Goal: Task Accomplishment & Management: Manage account settings

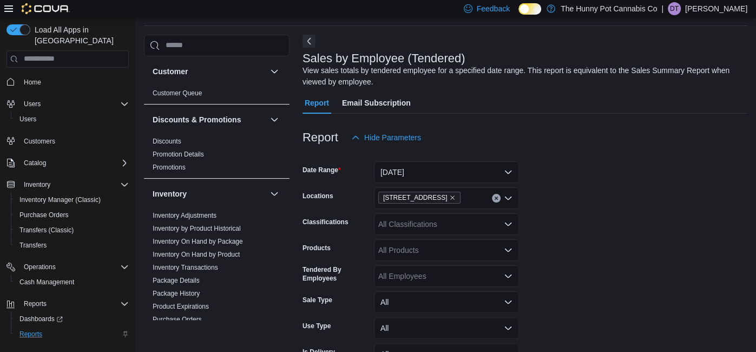
scroll to position [530, 0]
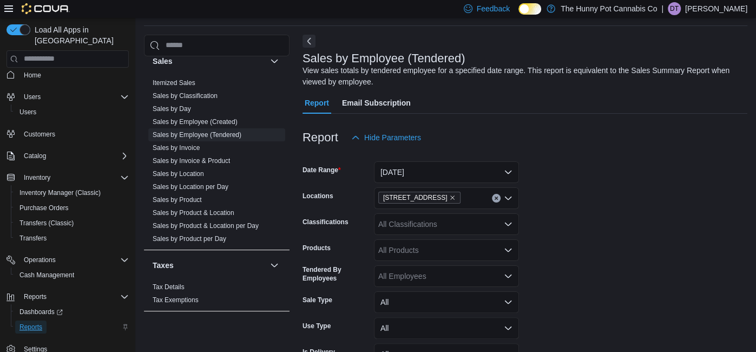
click at [37, 323] on span "Reports" at bounding box center [30, 327] width 23 height 9
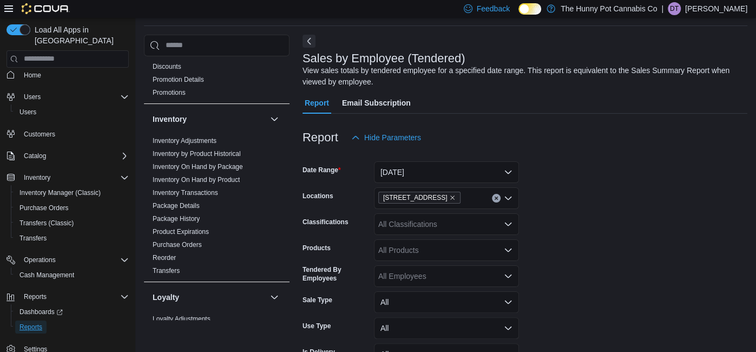
scroll to position [72, 0]
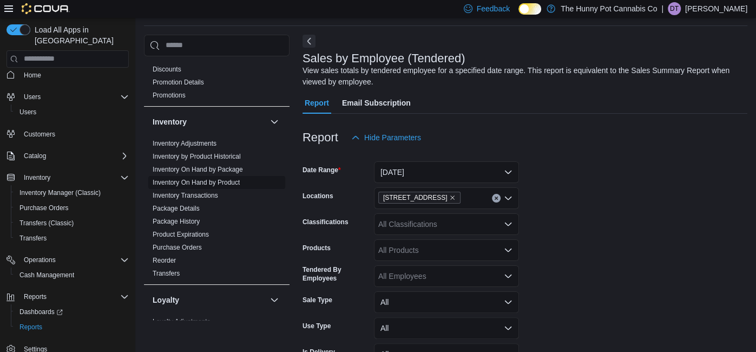
click at [232, 180] on link "Inventory On Hand by Product" at bounding box center [196, 183] width 87 height 8
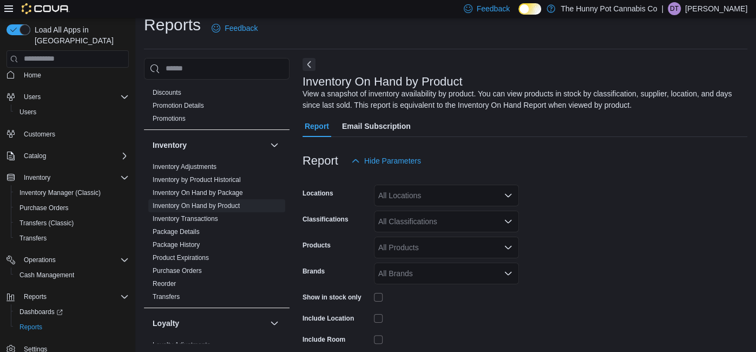
scroll to position [36, 0]
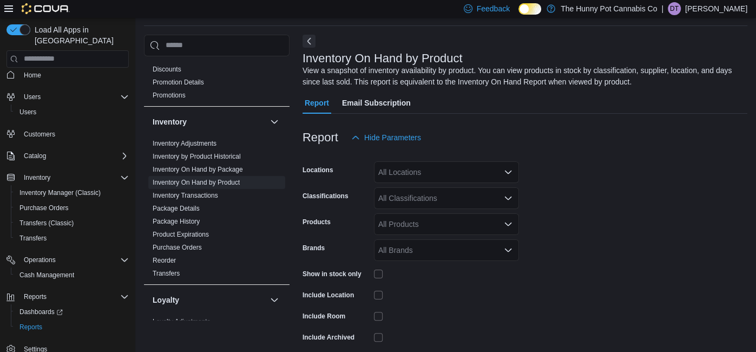
click at [426, 168] on div "All Locations" at bounding box center [446, 172] width 145 height 22
type input "****"
click at [421, 189] on span "[STREET_ADDRESS]" at bounding box center [434, 190] width 75 height 11
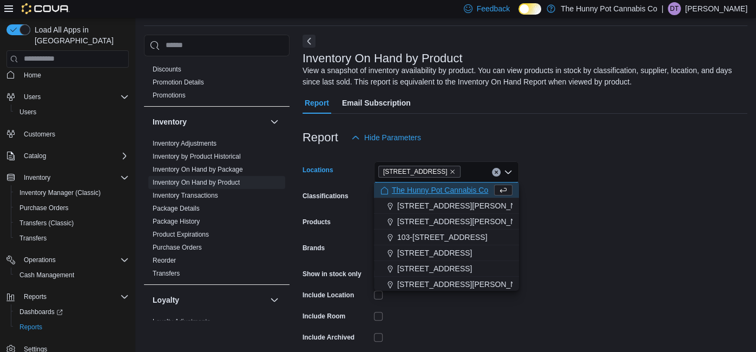
click at [635, 182] on form "Locations [STREET_ADDRESS] Selected. [STREET_ADDRESS] Backspace to delete [STRE…" at bounding box center [525, 261] width 445 height 227
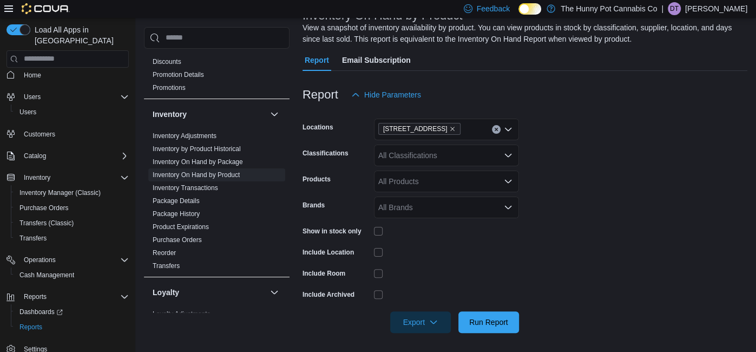
scroll to position [81, 0]
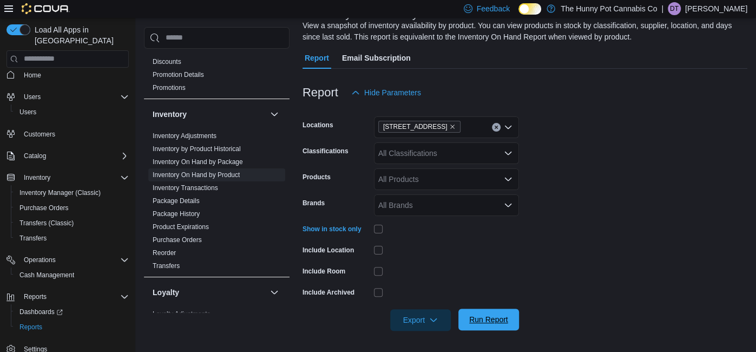
click at [480, 324] on span "Run Report" at bounding box center [488, 319] width 39 height 11
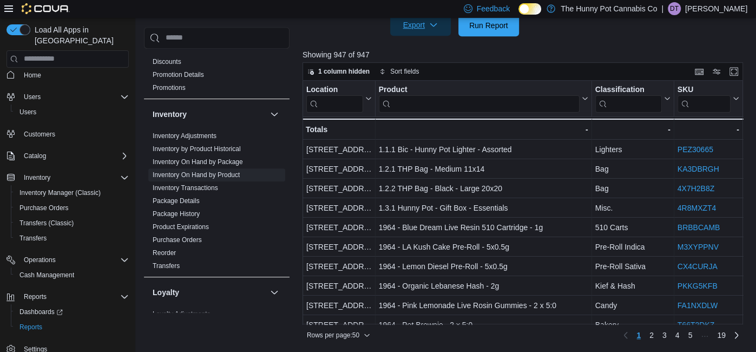
click at [430, 25] on icon "button" at bounding box center [433, 25] width 9 height 9
click at [430, 49] on span "Export to Excel" at bounding box center [422, 46] width 49 height 9
click at [34, 323] on span "Reports" at bounding box center [30, 327] width 23 height 9
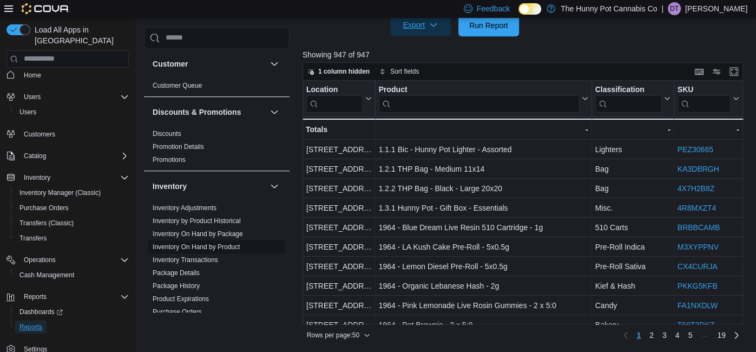
scroll to position [530, 0]
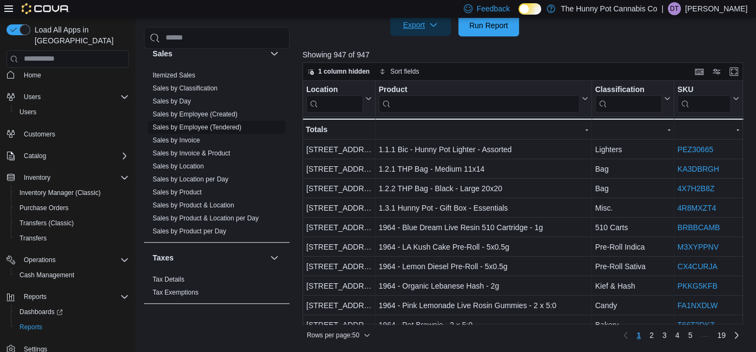
click at [224, 125] on link "Sales by Employee (Tendered)" at bounding box center [197, 127] width 89 height 8
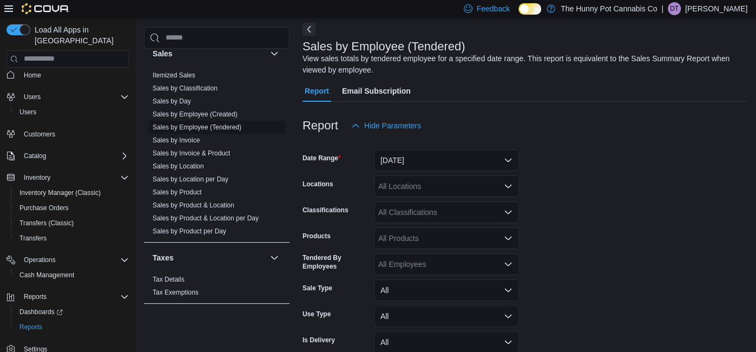
scroll to position [36, 0]
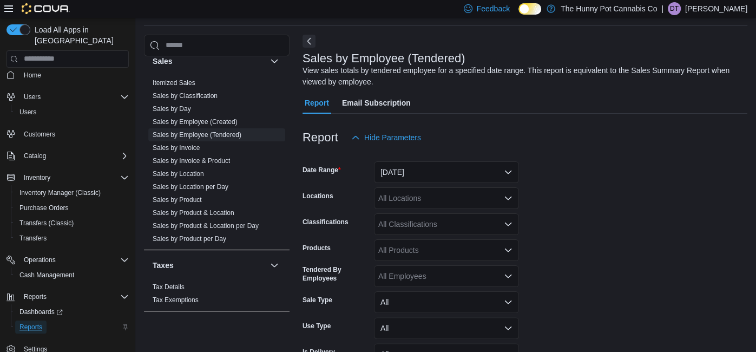
click at [41, 323] on span "Reports" at bounding box center [30, 327] width 23 height 9
click at [412, 168] on button "[DATE]" at bounding box center [446, 172] width 145 height 22
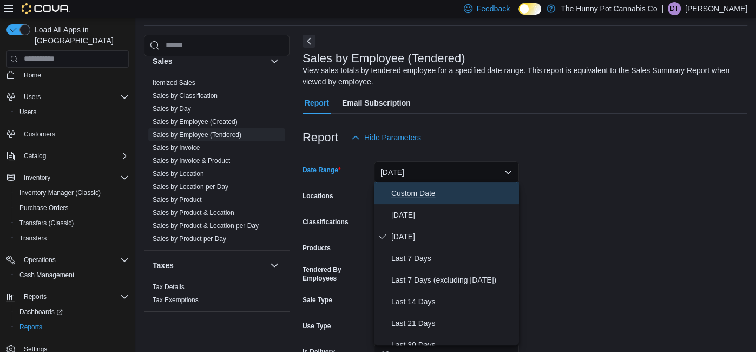
click at [412, 189] on span "Custom Date" at bounding box center [452, 193] width 123 height 13
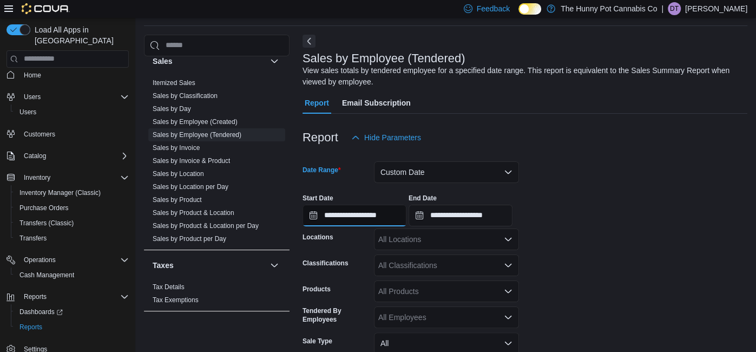
click at [390, 213] on input "**********" at bounding box center [355, 216] width 104 height 22
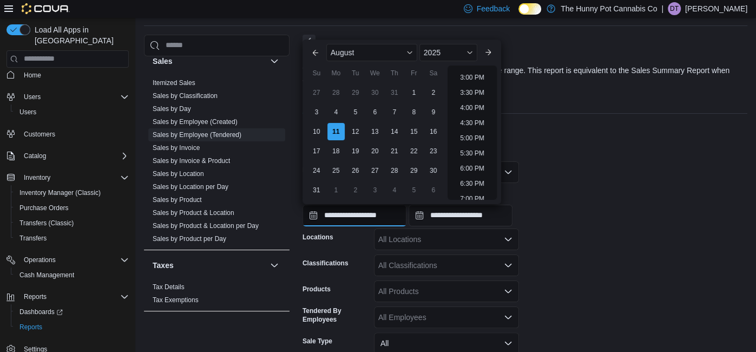
scroll to position [473, 0]
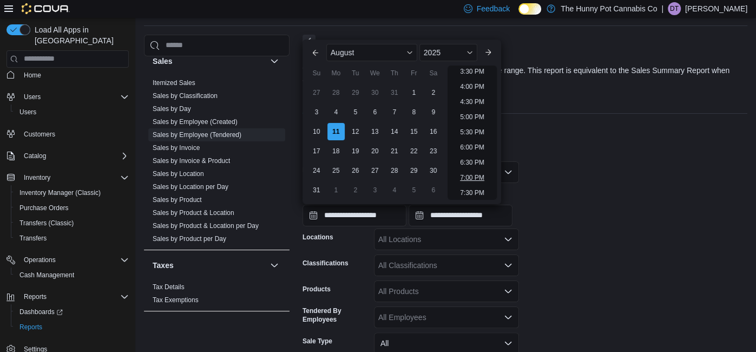
click at [473, 177] on li "7:00 PM" at bounding box center [472, 177] width 33 height 13
type input "**********"
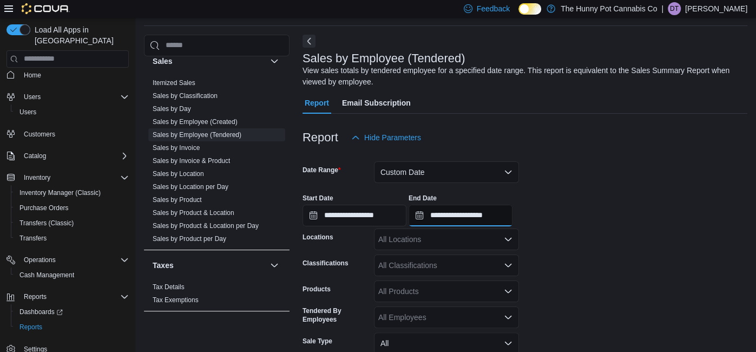
click at [507, 217] on input "**********" at bounding box center [461, 216] width 104 height 22
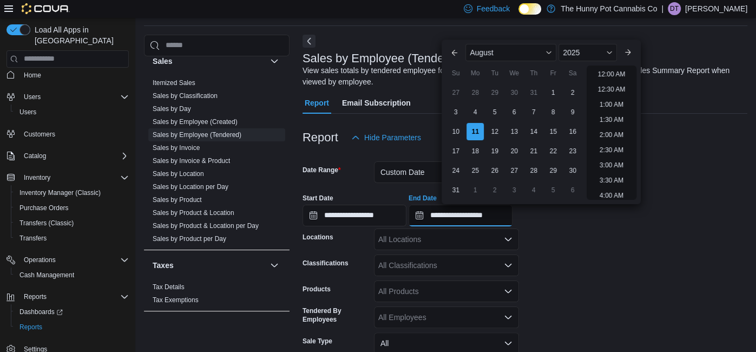
scroll to position [596, 0]
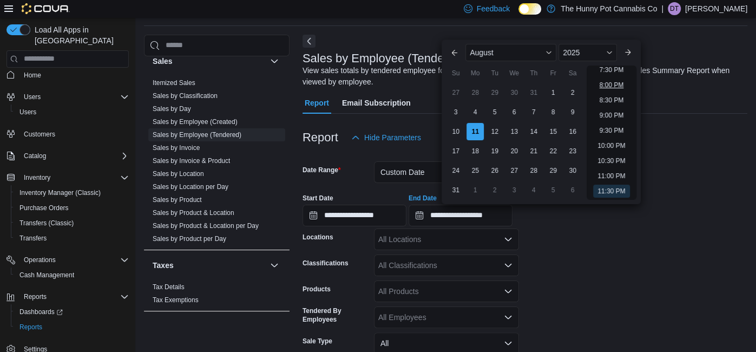
click at [609, 81] on li "8:00 PM" at bounding box center [611, 85] width 33 height 13
type input "**********"
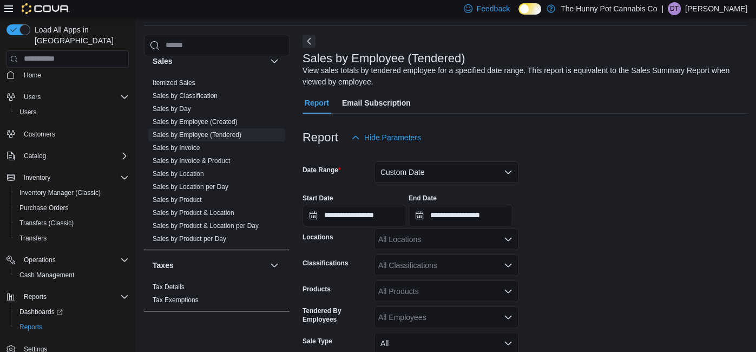
click at [453, 238] on div "All Locations" at bounding box center [446, 239] width 145 height 22
type input "****"
click at [421, 221] on span "[STREET_ADDRESS]" at bounding box center [434, 219] width 75 height 11
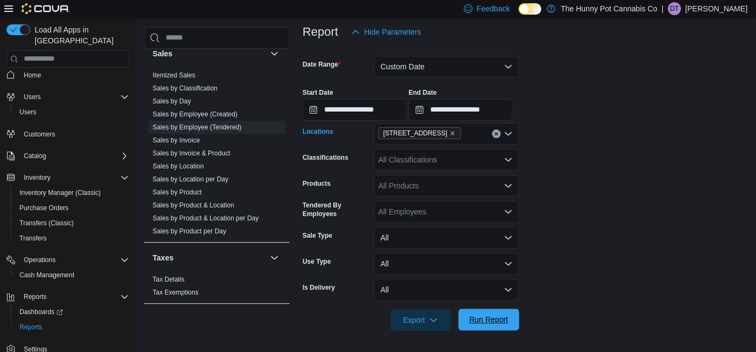
click at [488, 319] on span "Run Report" at bounding box center [488, 319] width 39 height 11
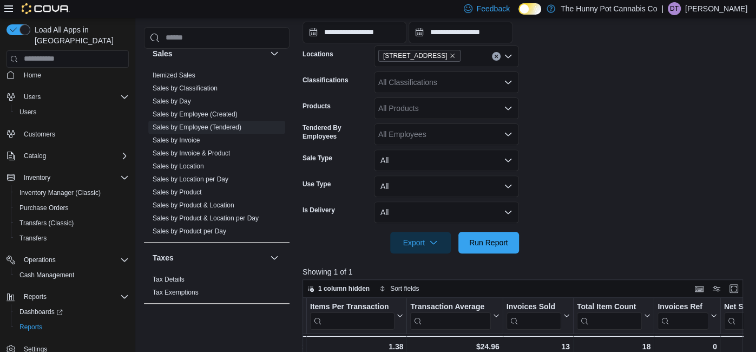
scroll to position [212, 0]
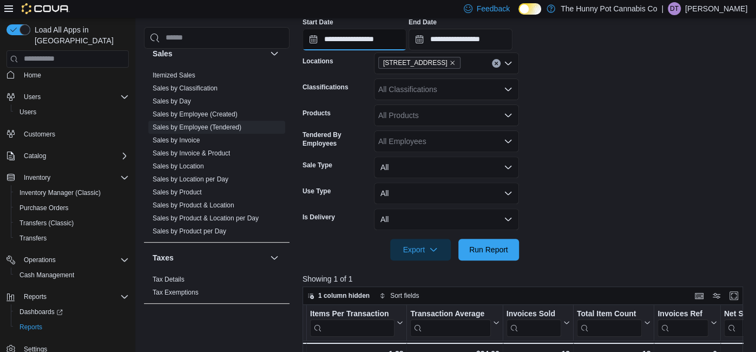
click at [373, 35] on input "**********" at bounding box center [355, 40] width 104 height 22
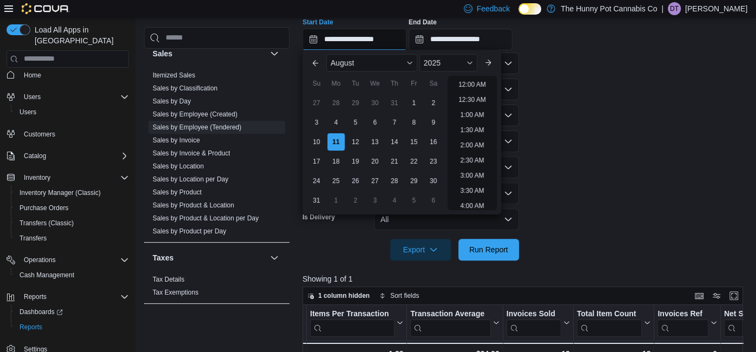
scroll to position [596, 0]
click at [476, 97] on li "8:00 PM" at bounding box center [472, 95] width 33 height 13
type input "**********"
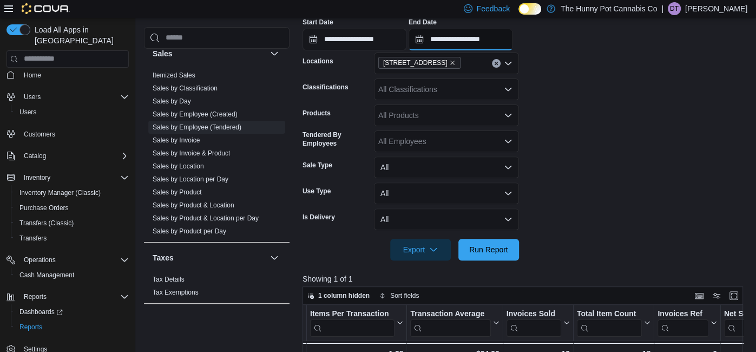
click at [513, 40] on input "**********" at bounding box center [461, 40] width 104 height 22
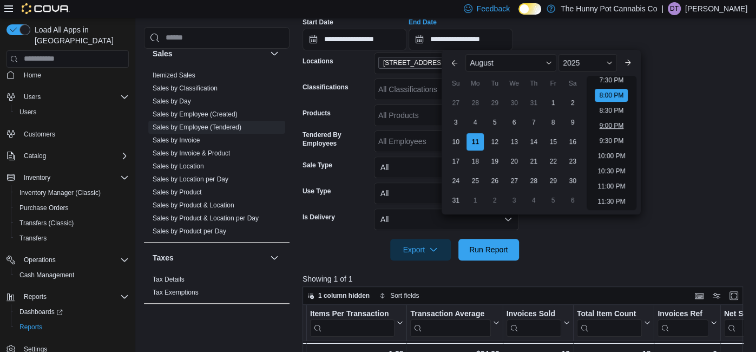
click at [606, 123] on li "9:00 PM" at bounding box center [611, 125] width 33 height 13
type input "**********"
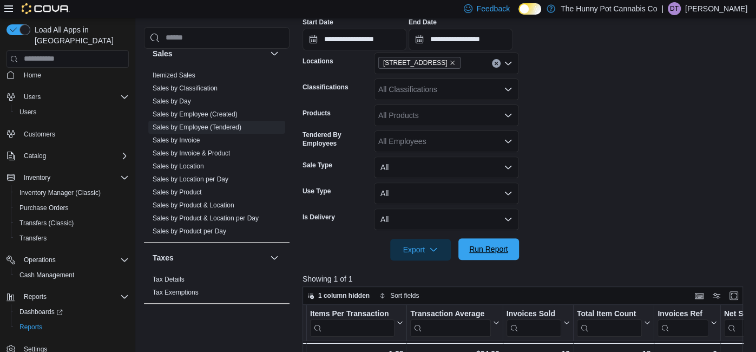
click at [496, 247] on span "Run Report" at bounding box center [488, 249] width 39 height 11
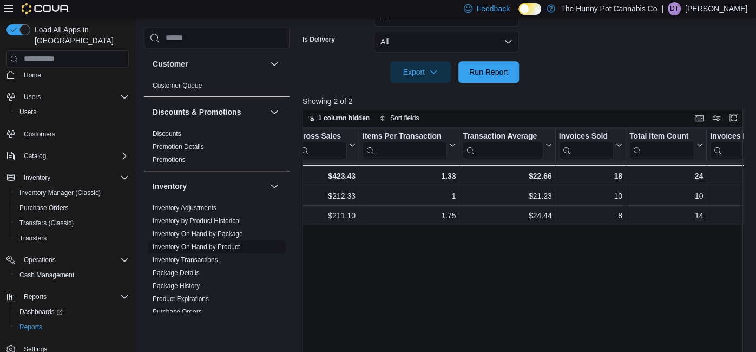
click at [223, 247] on link "Inventory On Hand by Product" at bounding box center [196, 247] width 87 height 8
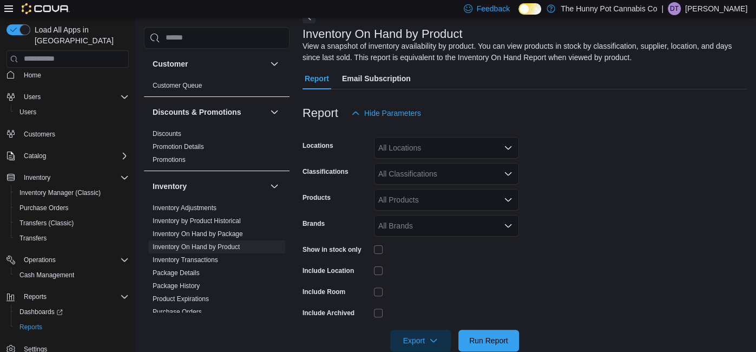
scroll to position [36, 0]
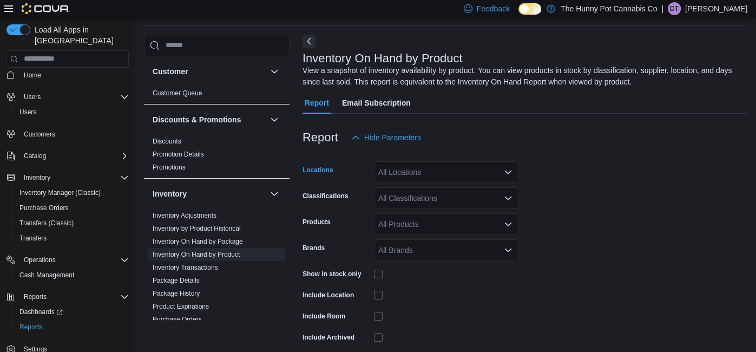
click at [402, 168] on div "All Locations" at bounding box center [446, 172] width 145 height 22
type input "***"
click at [409, 188] on span "[STREET_ADDRESS]" at bounding box center [434, 190] width 75 height 11
click at [620, 184] on form "Locations [STREET_ADDRESS] Classifications All Classifications Products All Pro…" at bounding box center [525, 261] width 445 height 227
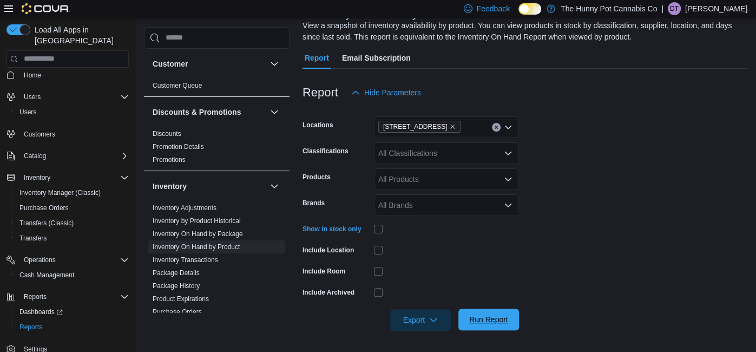
click at [486, 318] on span "Run Report" at bounding box center [488, 319] width 39 height 11
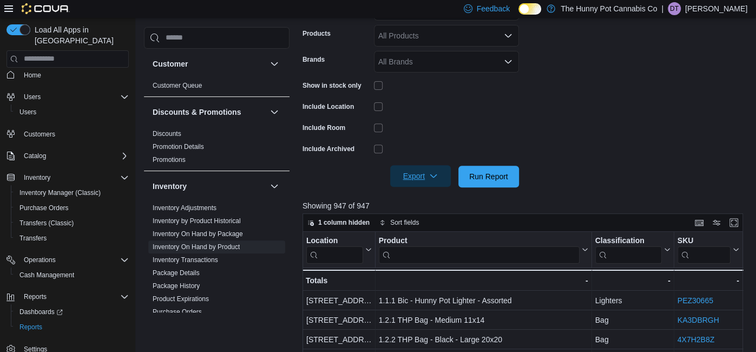
click at [420, 175] on span "Export" at bounding box center [421, 176] width 48 height 22
click at [434, 196] on span "Export to Excel" at bounding box center [422, 197] width 49 height 9
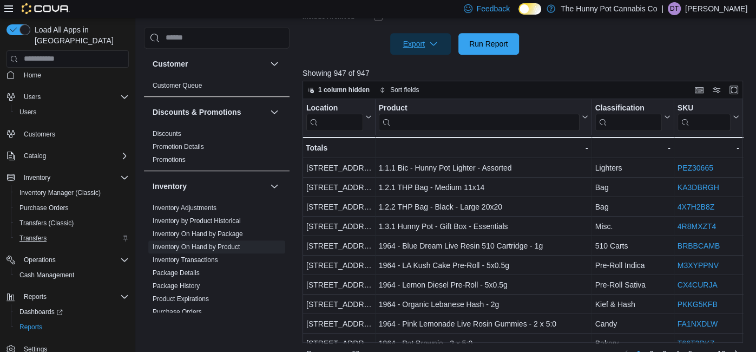
scroll to position [375, 0]
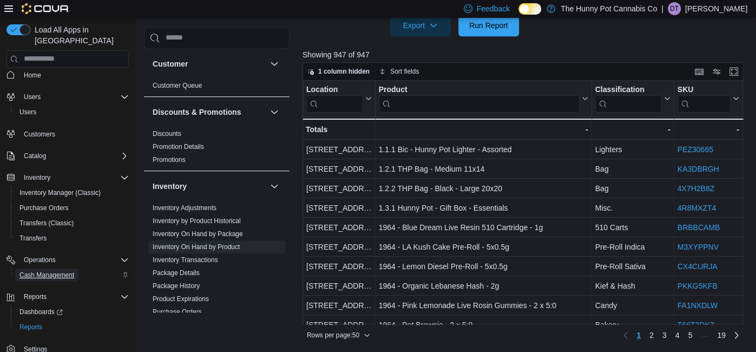
click at [45, 271] on span "Cash Management" at bounding box center [46, 275] width 55 height 9
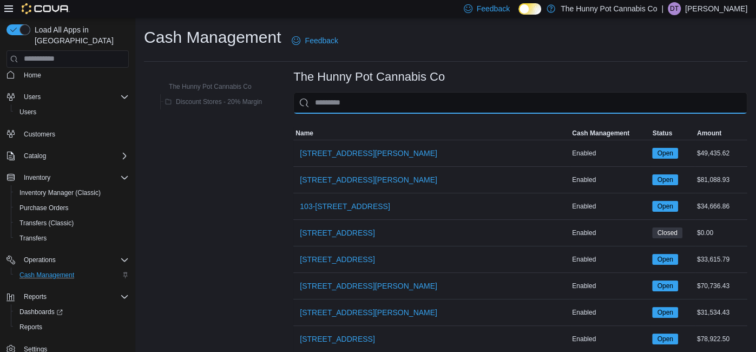
click at [351, 96] on input "This is a search bar. As you type, the results lower in the page will automatic…" at bounding box center [520, 103] width 454 height 22
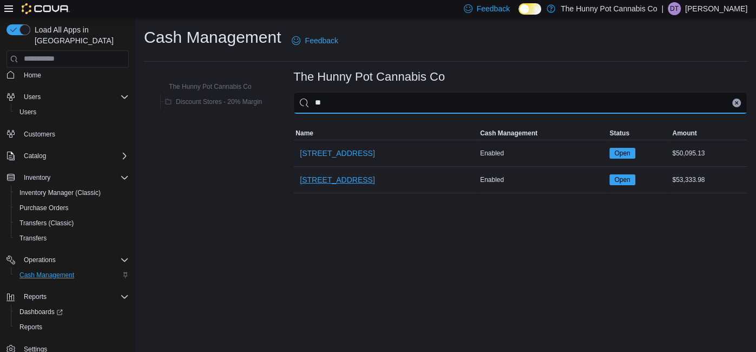
type input "**"
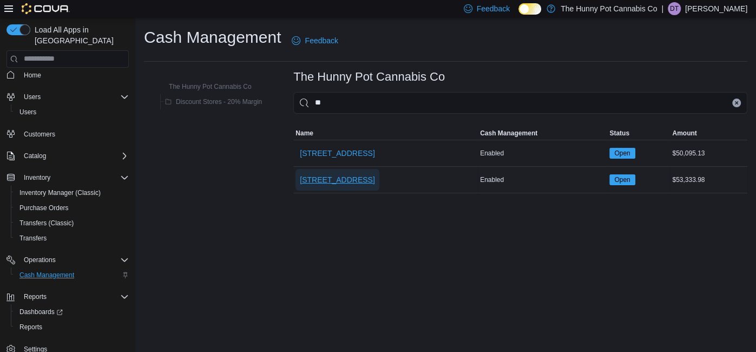
click at [326, 178] on span "[STREET_ADDRESS]" at bounding box center [337, 179] width 75 height 11
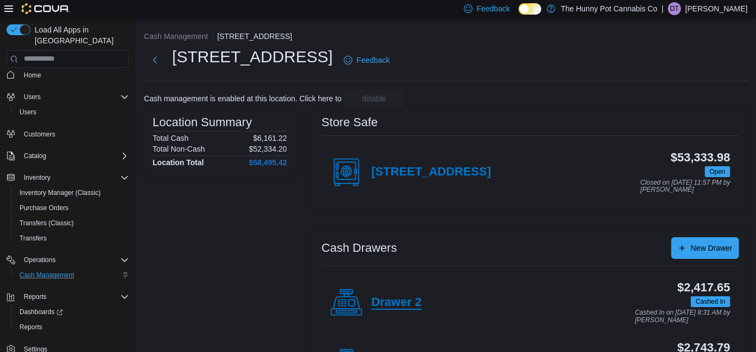
click at [406, 299] on h4 "Drawer 2" at bounding box center [396, 303] width 50 height 14
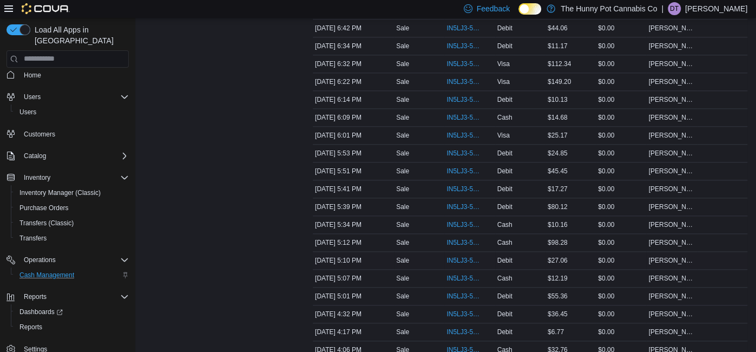
scroll to position [763, 0]
click at [461, 291] on span "IN5LJ3-5757120" at bounding box center [464, 295] width 35 height 9
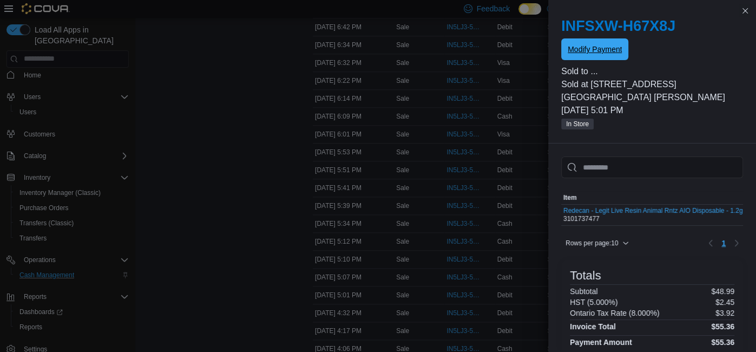
click at [604, 47] on span "Modify Payment" at bounding box center [595, 49] width 54 height 11
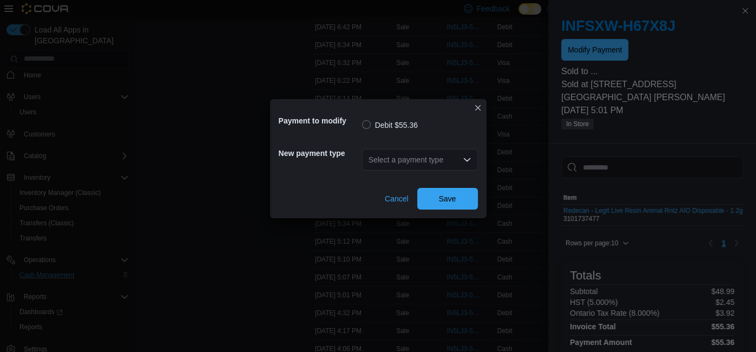
click at [413, 159] on div "Select a payment type" at bounding box center [420, 160] width 116 height 22
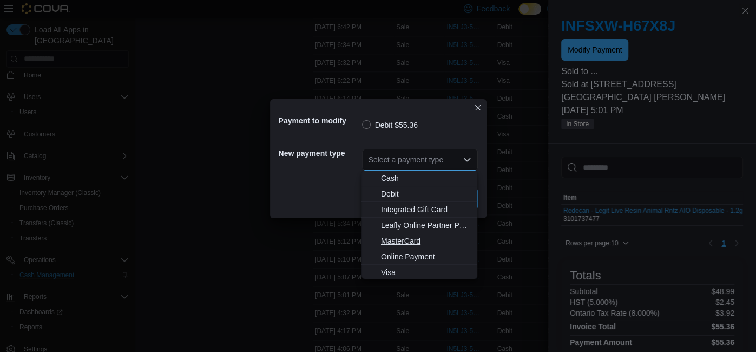
click at [391, 239] on span "MasterCard" at bounding box center [426, 241] width 90 height 11
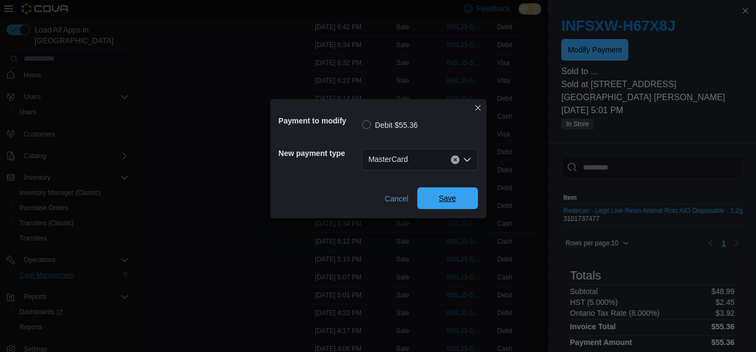
click at [454, 199] on span "Save" at bounding box center [447, 198] width 17 height 11
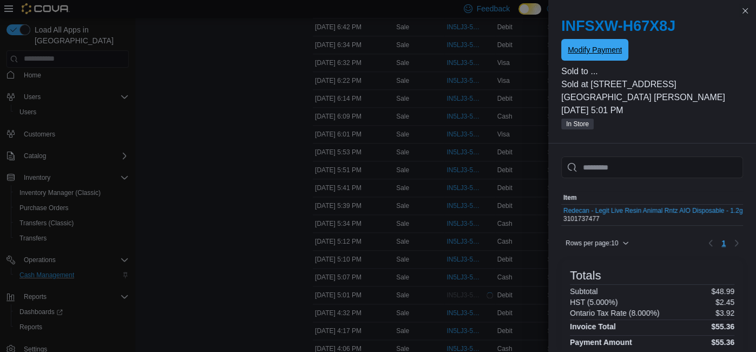
scroll to position [0, 0]
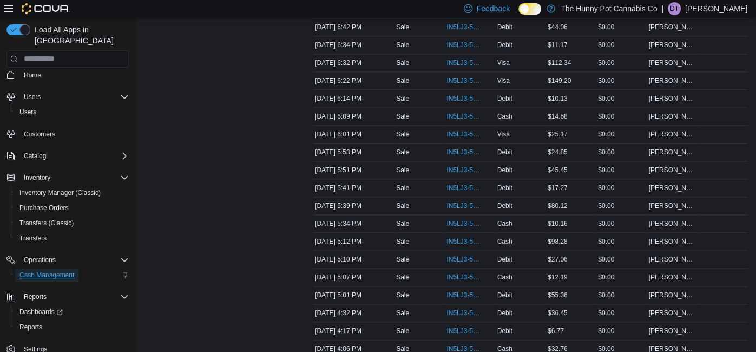
click at [56, 271] on span "Cash Management" at bounding box center [46, 275] width 55 height 9
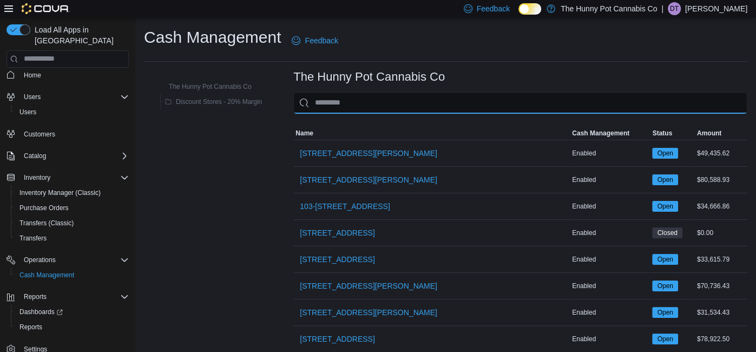
click at [348, 97] on input "This is a search bar. As you type, the results lower in the page will automatic…" at bounding box center [520, 103] width 454 height 22
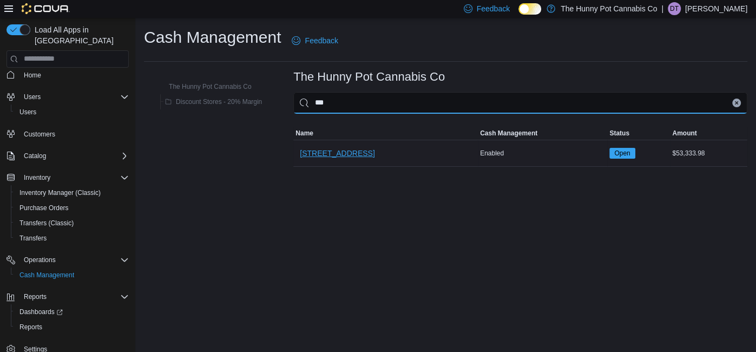
type input "***"
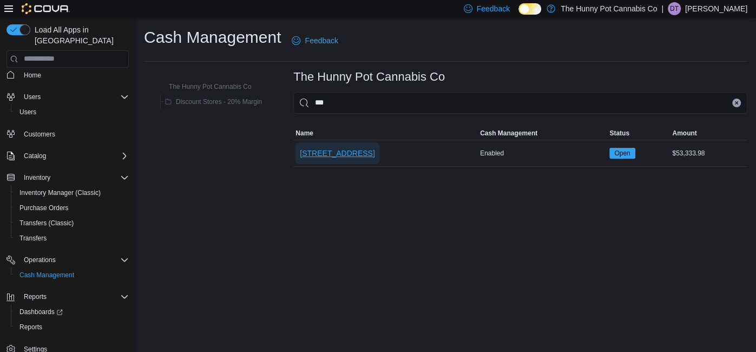
click at [335, 155] on span "[STREET_ADDRESS]" at bounding box center [337, 153] width 75 height 11
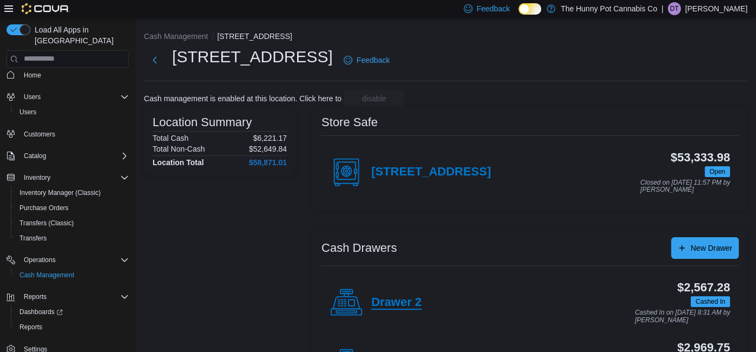
click at [394, 300] on h4 "Drawer 2" at bounding box center [396, 303] width 50 height 14
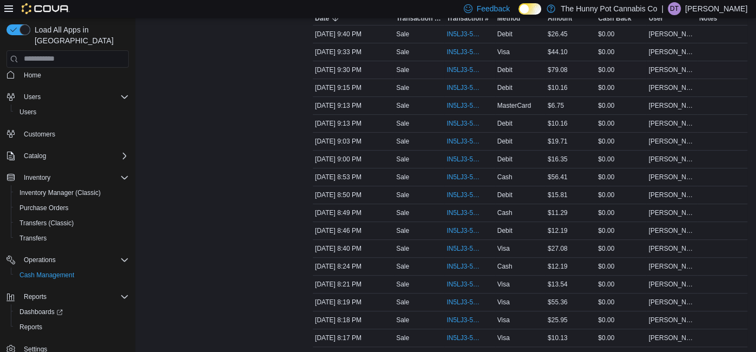
scroll to position [236, 0]
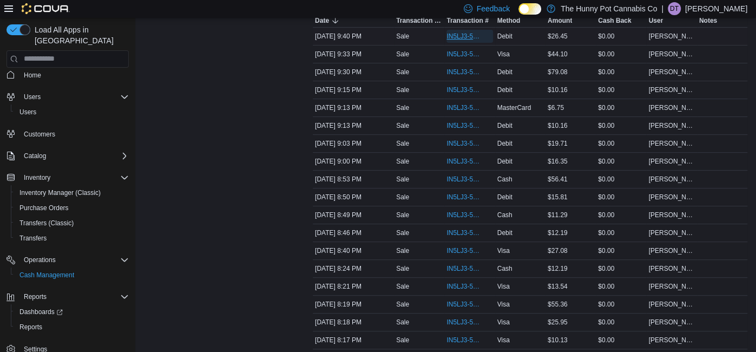
click at [453, 38] on span "IN5LJ3-5759602" at bounding box center [464, 36] width 35 height 9
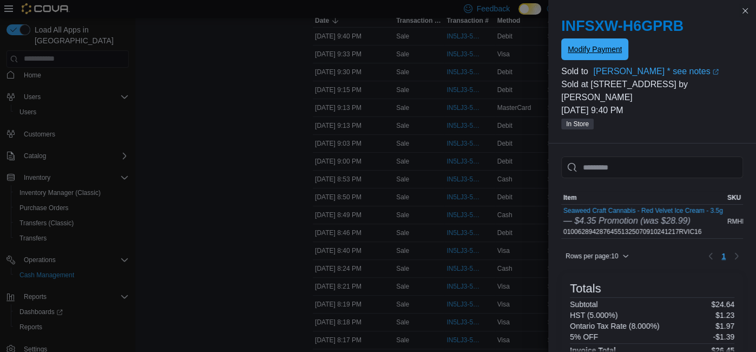
click at [603, 54] on span "Modify Payment" at bounding box center [595, 49] width 54 height 11
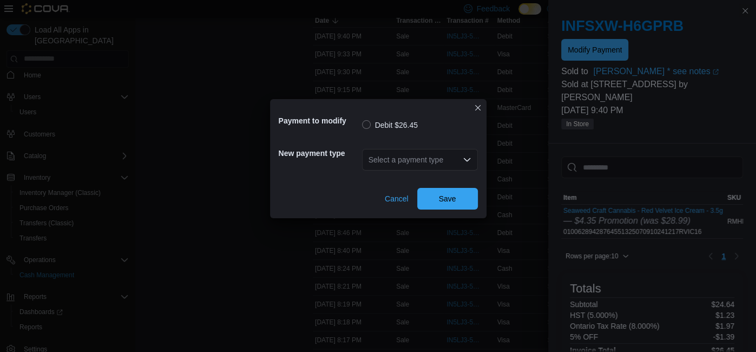
click at [409, 161] on div "Select a payment type" at bounding box center [420, 160] width 116 height 22
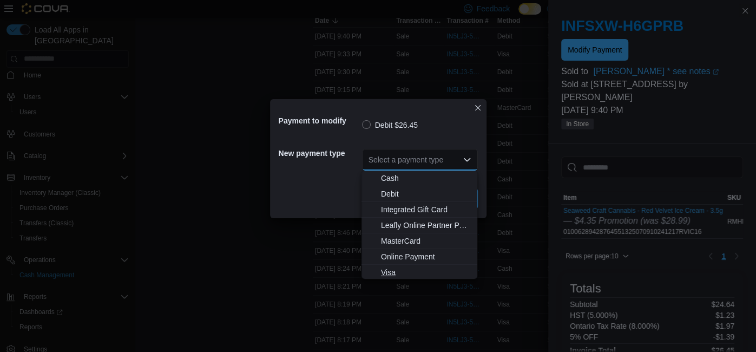
click at [395, 272] on span "Visa" at bounding box center [426, 272] width 90 height 11
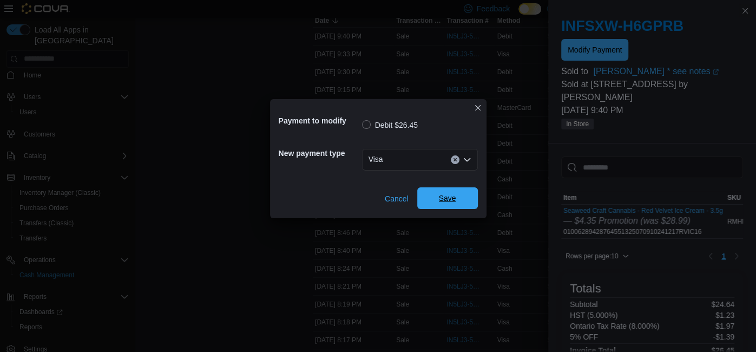
click at [455, 200] on span "Save" at bounding box center [447, 198] width 17 height 11
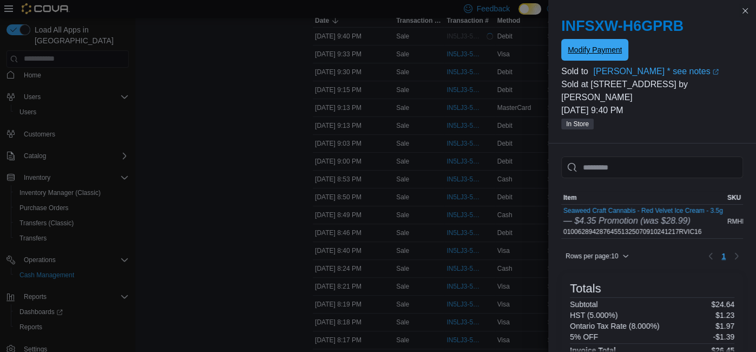
scroll to position [0, 0]
click at [593, 50] on span "Modify Payment" at bounding box center [595, 49] width 54 height 11
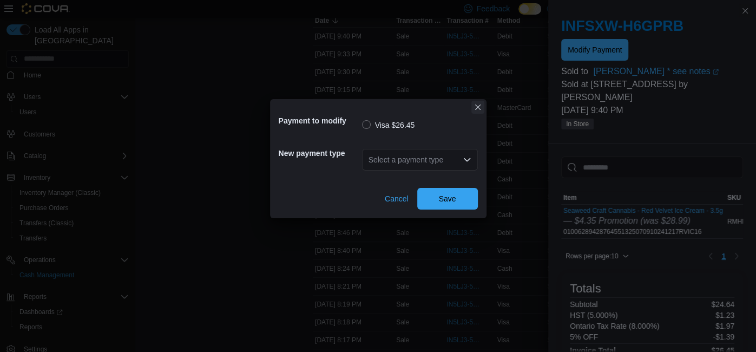
click at [478, 109] on button "Closes this modal window" at bounding box center [478, 107] width 13 height 13
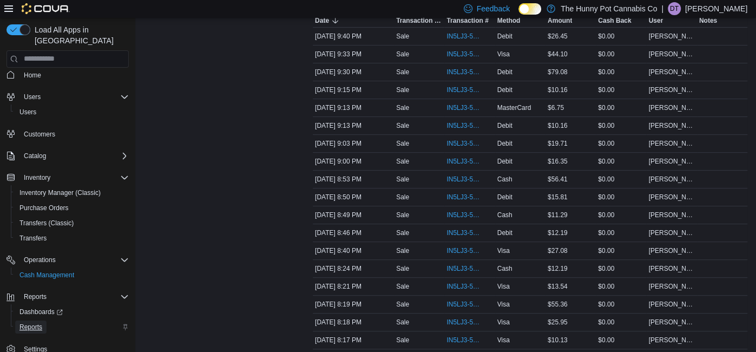
click at [35, 323] on span "Reports" at bounding box center [30, 327] width 23 height 9
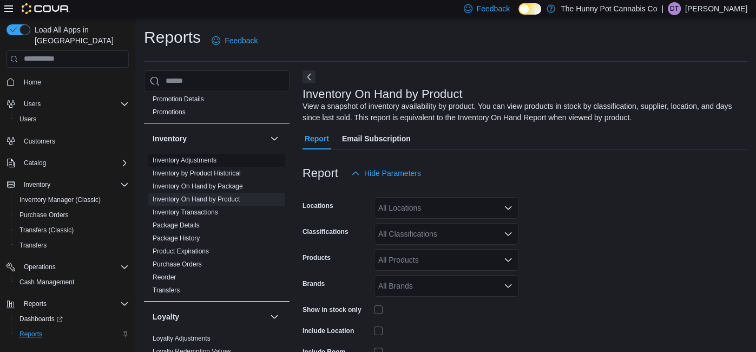
scroll to position [92, 0]
click at [234, 199] on link "Inventory On Hand by Product" at bounding box center [196, 199] width 87 height 8
click at [402, 206] on div "All Locations" at bounding box center [446, 208] width 145 height 22
type input "****"
click at [404, 225] on span "[STREET_ADDRESS]" at bounding box center [434, 225] width 75 height 11
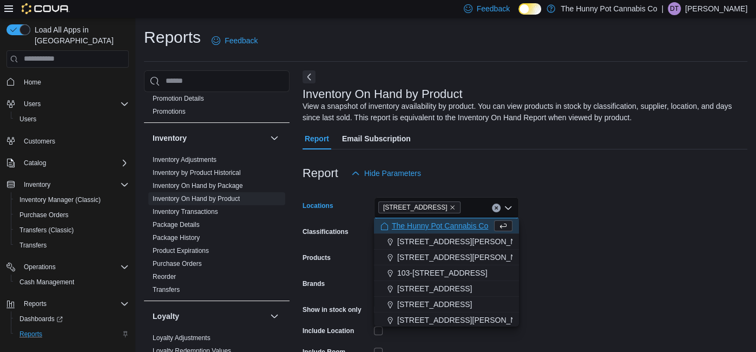
click at [606, 242] on form "Locations [STREET_ADDRESS] Selected. [STREET_ADDRESS] Backspace to delete [STRE…" at bounding box center [525, 297] width 445 height 227
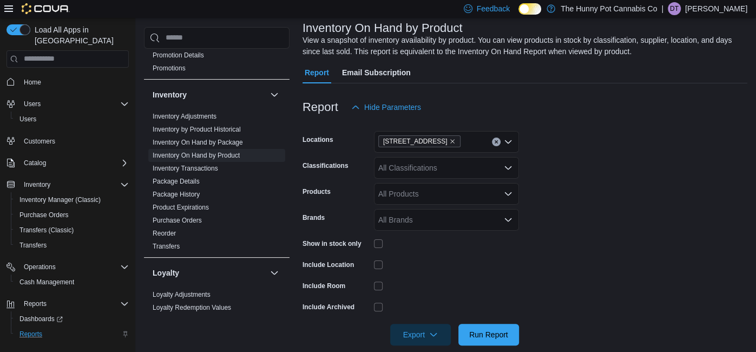
scroll to position [71, 0]
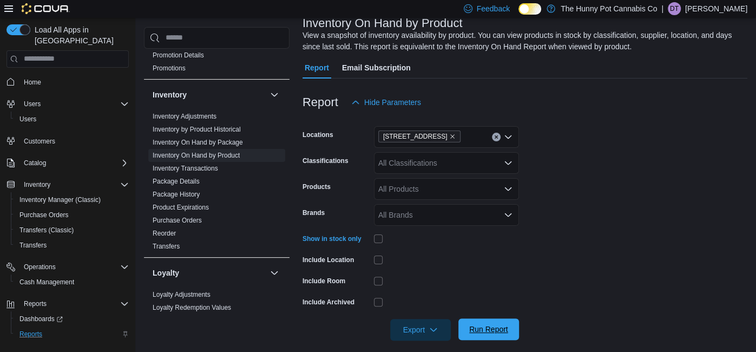
click at [482, 333] on span "Run Report" at bounding box center [488, 329] width 39 height 11
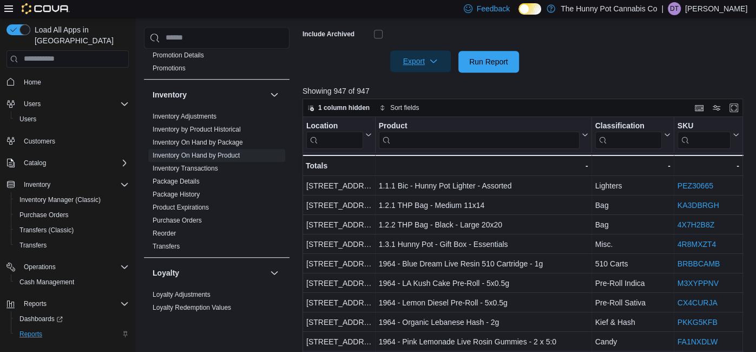
click at [440, 57] on span "Export" at bounding box center [421, 61] width 48 height 22
click at [433, 82] on span "Export to Excel" at bounding box center [422, 83] width 49 height 9
click at [35, 330] on span "Reports" at bounding box center [30, 334] width 23 height 9
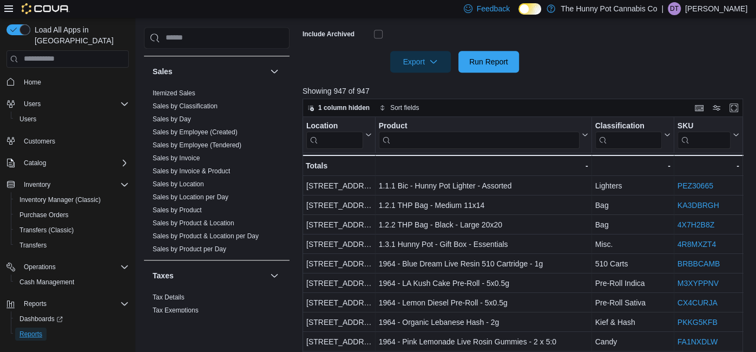
scroll to position [518, 0]
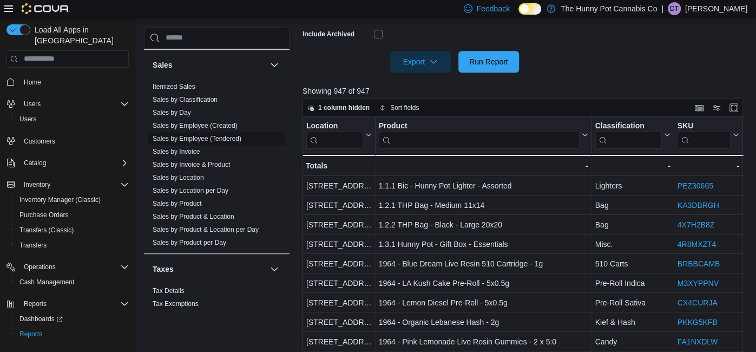
click at [201, 136] on link "Sales by Employee (Tendered)" at bounding box center [197, 139] width 89 height 8
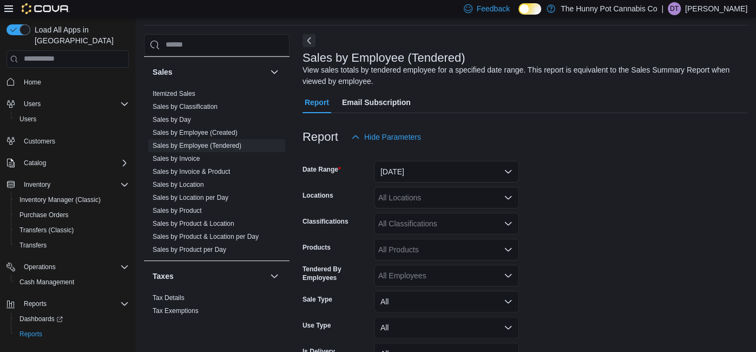
scroll to position [36, 0]
click at [406, 165] on button "[DATE]" at bounding box center [446, 172] width 145 height 22
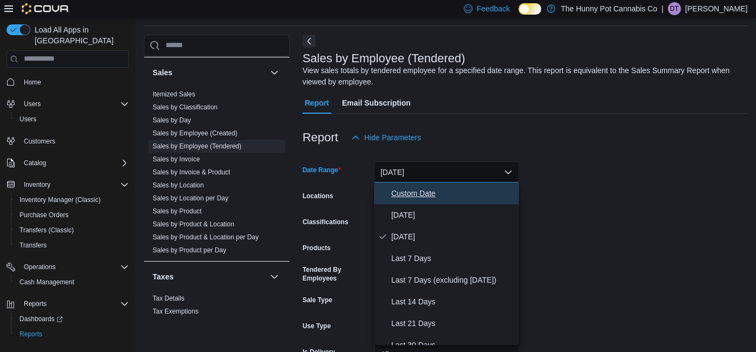
click at [411, 191] on span "Custom Date" at bounding box center [452, 193] width 123 height 13
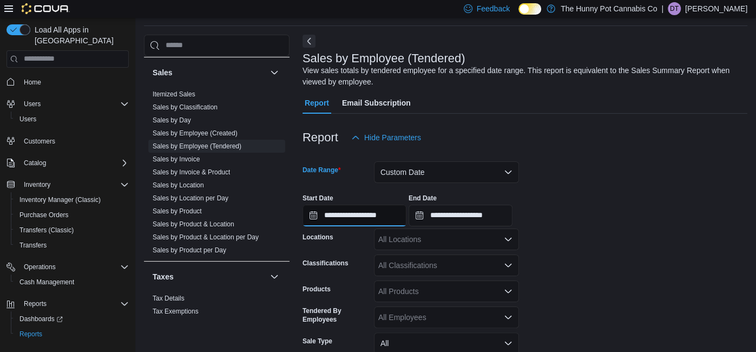
click at [382, 214] on input "**********" at bounding box center [355, 216] width 104 height 22
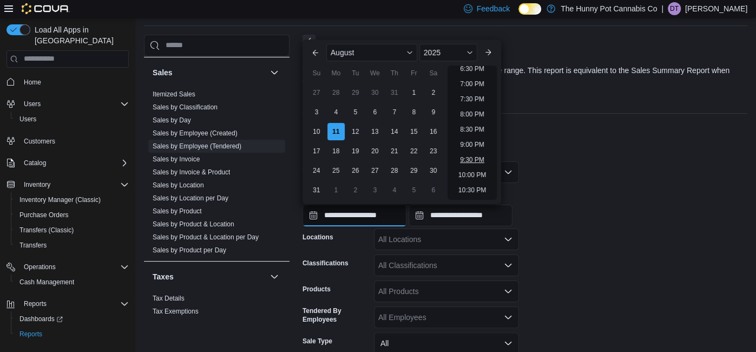
scroll to position [567, 0]
click at [476, 144] on li "9:00 PM" at bounding box center [472, 144] width 33 height 13
type input "**********"
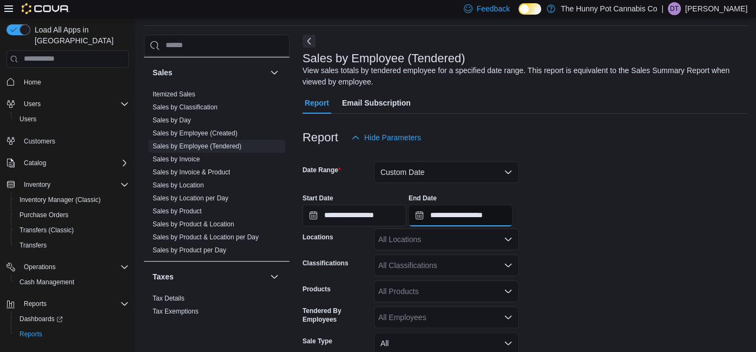
click at [513, 219] on input "**********" at bounding box center [461, 216] width 104 height 22
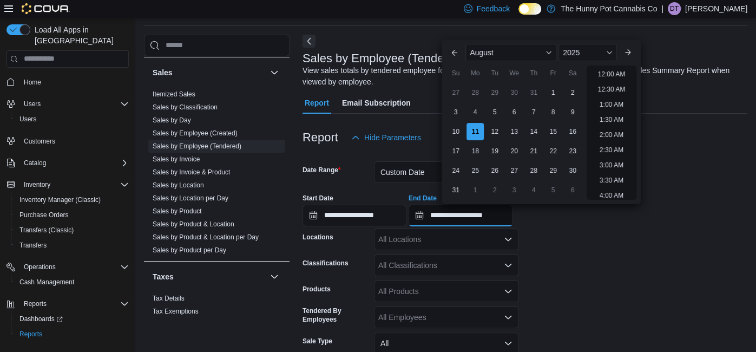
scroll to position [596, 0]
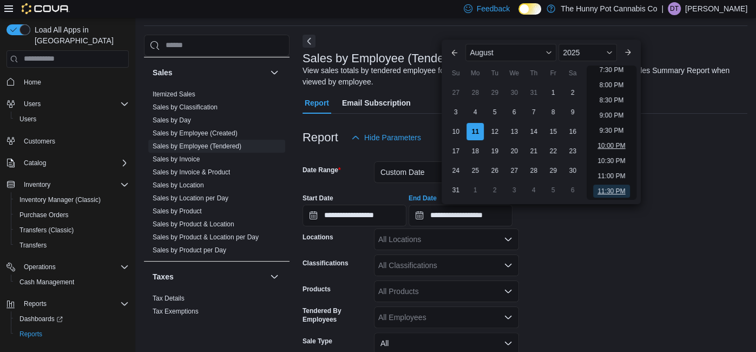
click at [613, 151] on li "10:00 PM" at bounding box center [611, 145] width 36 height 13
type input "**********"
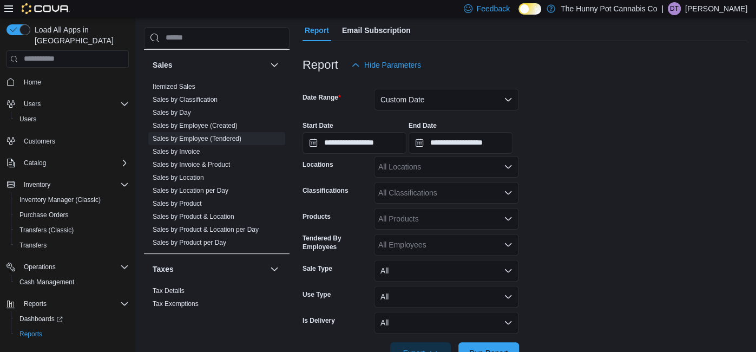
scroll to position [109, 0]
click at [429, 169] on div "All Locations" at bounding box center [446, 166] width 145 height 22
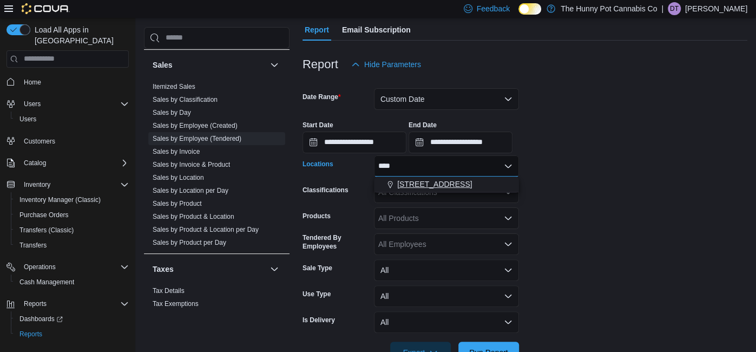
type input "****"
click at [425, 186] on span "[STREET_ADDRESS]" at bounding box center [434, 184] width 75 height 11
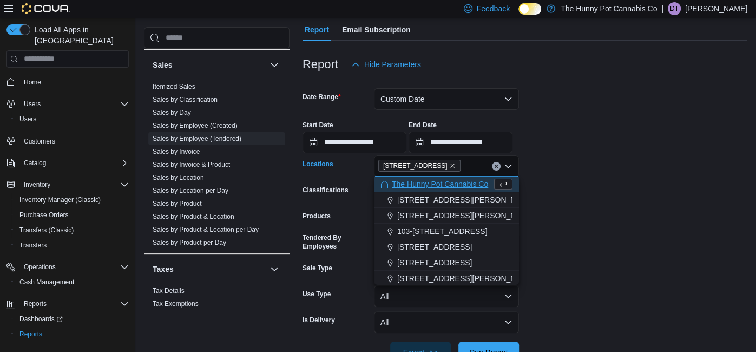
click at [612, 199] on form "**********" at bounding box center [525, 219] width 445 height 288
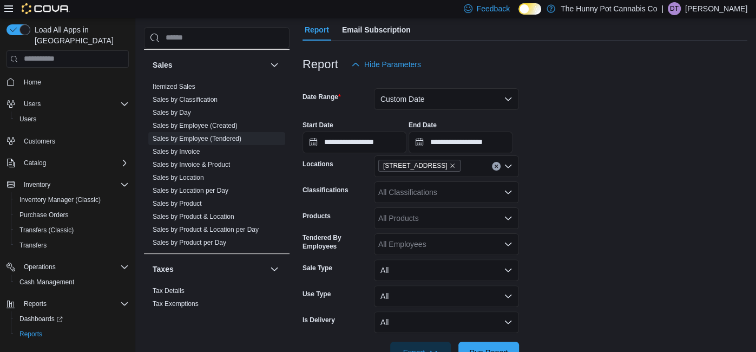
scroll to position [141, 0]
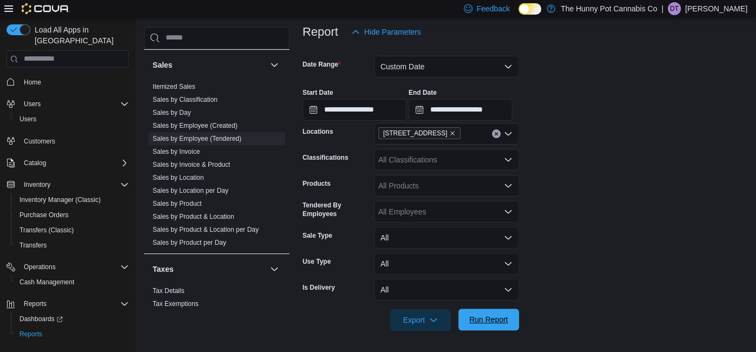
click at [492, 322] on span "Run Report" at bounding box center [488, 319] width 39 height 11
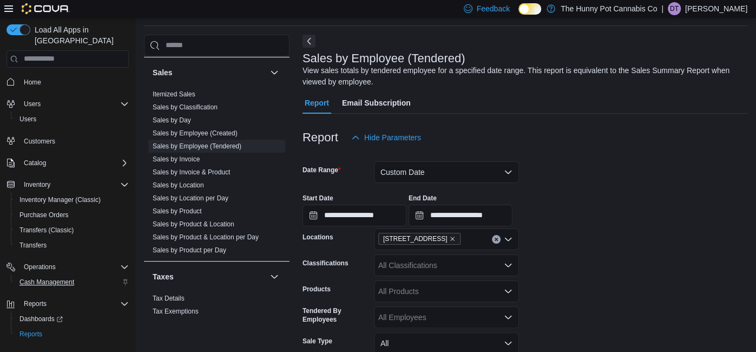
scroll to position [7, 0]
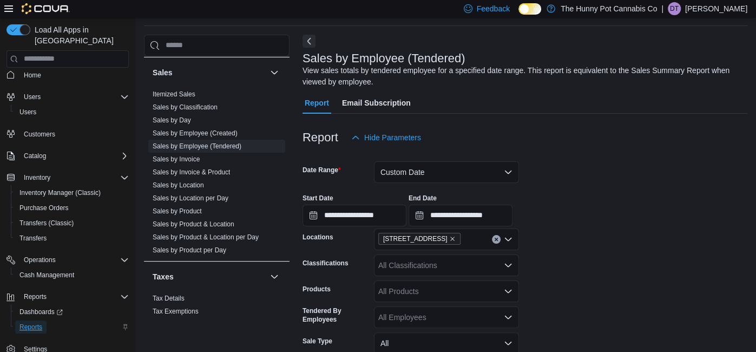
click at [36, 323] on span "Reports" at bounding box center [30, 327] width 23 height 9
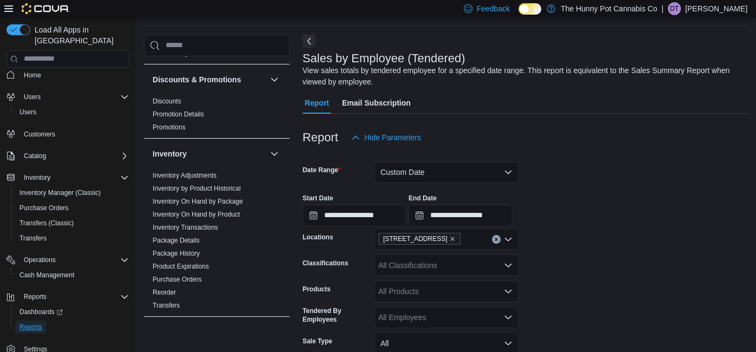
scroll to position [38, 0]
click at [226, 217] on link "Inventory On Hand by Product" at bounding box center [196, 216] width 87 height 8
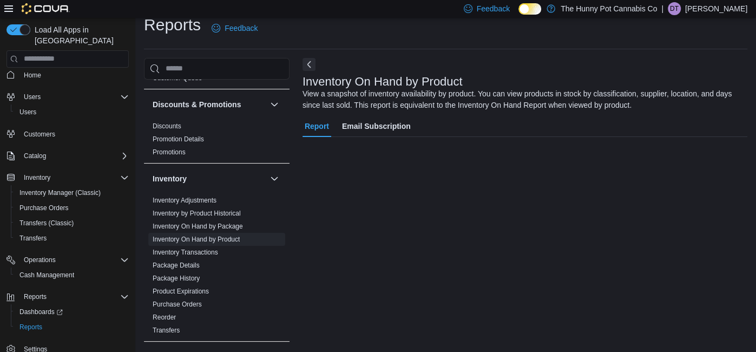
scroll to position [36, 0]
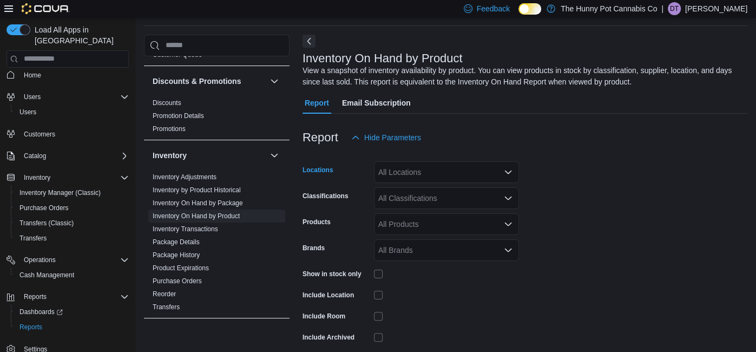
click at [432, 170] on div "All Locations" at bounding box center [446, 172] width 145 height 22
type input "***"
click at [429, 188] on span "[STREET_ADDRESS]" at bounding box center [434, 190] width 75 height 11
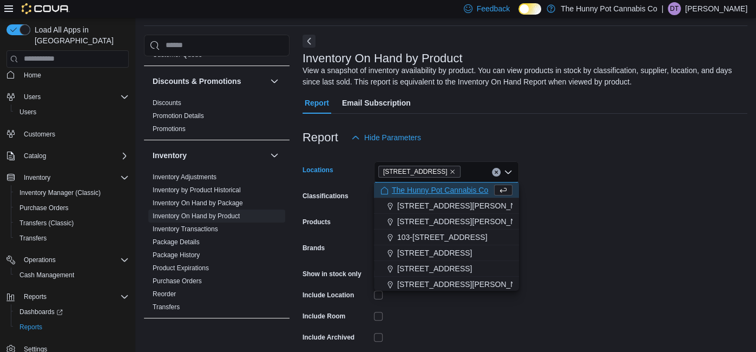
click at [611, 197] on form "Locations [STREET_ADDRESS] Selected. [STREET_ADDRESS] Backspace to delete [STRE…" at bounding box center [525, 261] width 445 height 227
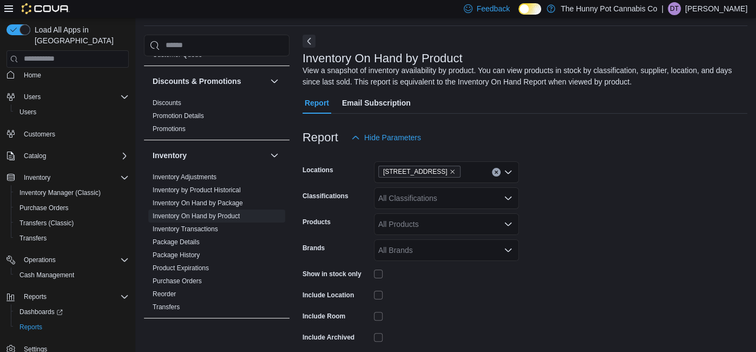
scroll to position [81, 0]
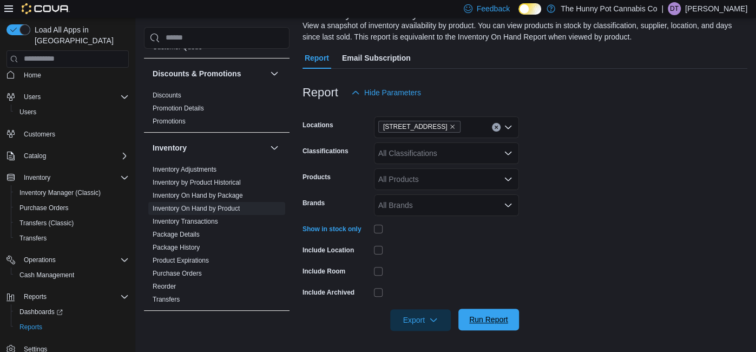
click at [480, 326] on span "Run Report" at bounding box center [489, 320] width 48 height 22
click at [496, 322] on span "Run Report" at bounding box center [488, 320] width 39 height 11
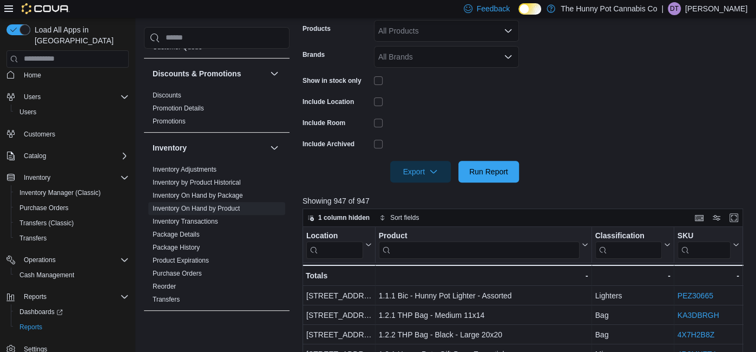
scroll to position [291, 0]
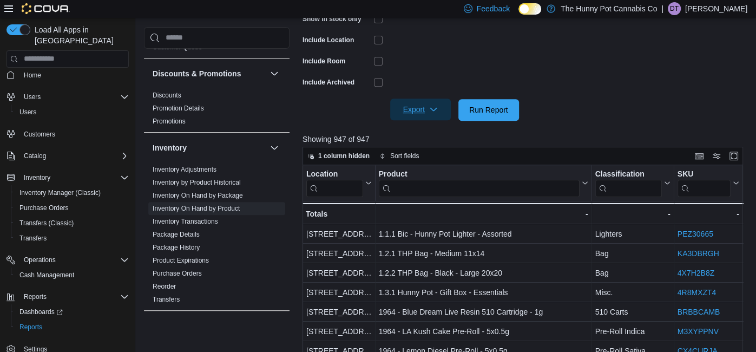
click at [419, 107] on span "Export" at bounding box center [421, 110] width 48 height 22
click at [442, 131] on span "Export to Excel" at bounding box center [422, 131] width 49 height 9
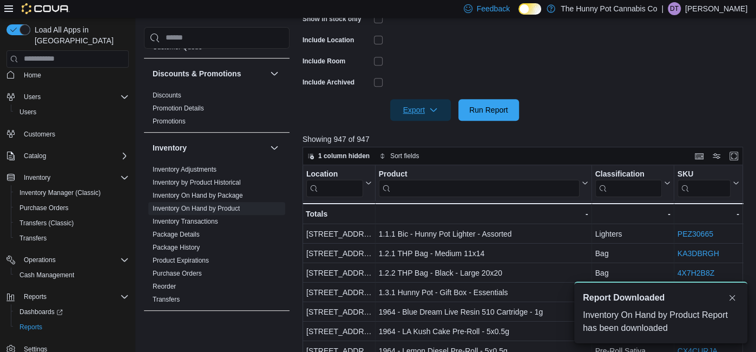
scroll to position [0, 0]
